Goal: Navigation & Orientation: Find specific page/section

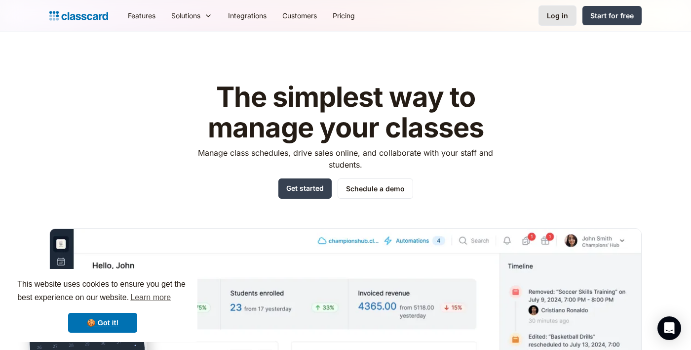
click at [563, 20] on div "Log in" at bounding box center [557, 15] width 21 height 10
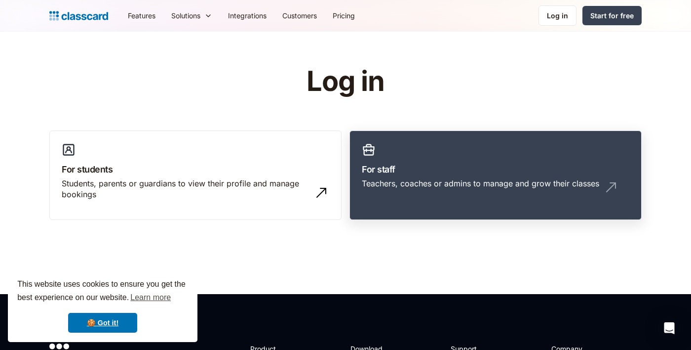
click at [445, 175] on h3 "For staff" at bounding box center [496, 168] width 268 height 13
